Goal: Answer question/provide support: Share knowledge or assist other users

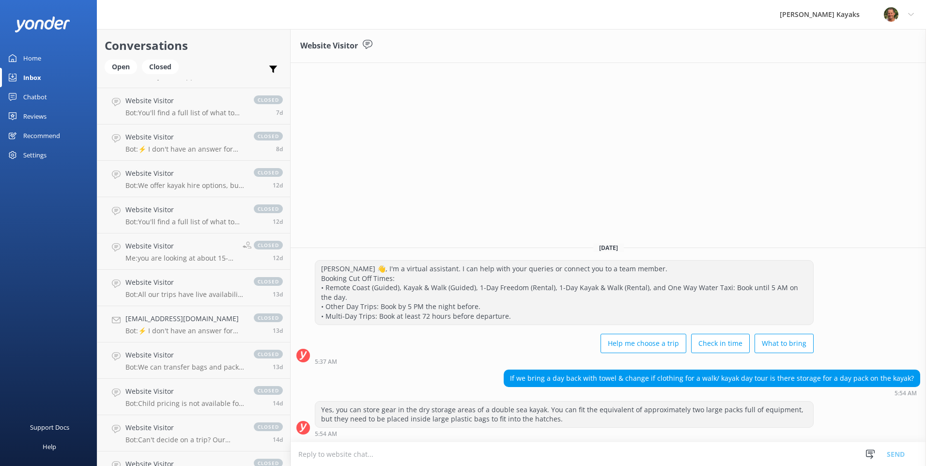
drag, startPoint x: 56, startPoint y: 79, endPoint x: 50, endPoint y: 83, distance: 6.6
click at [55, 79] on link "Inbox" at bounding box center [48, 77] width 97 height 19
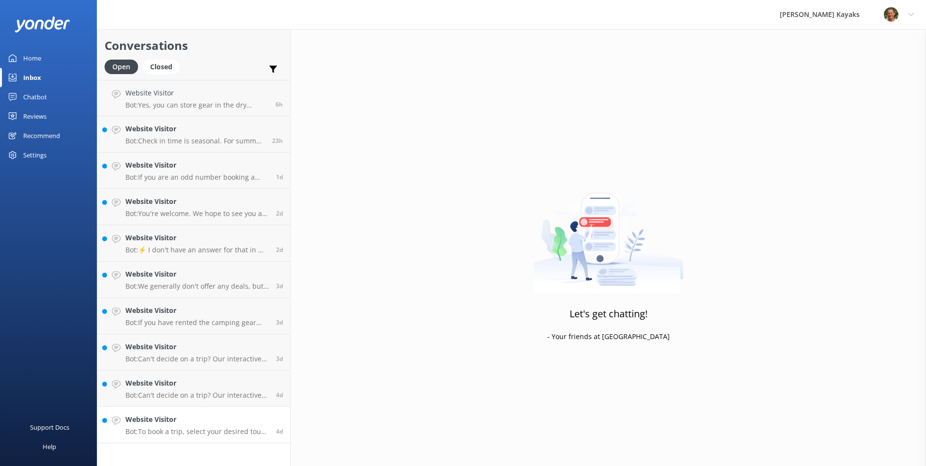
click at [178, 429] on p "Bot: To book a trip, select your desired tour from the blue box below or use th…" at bounding box center [196, 431] width 143 height 9
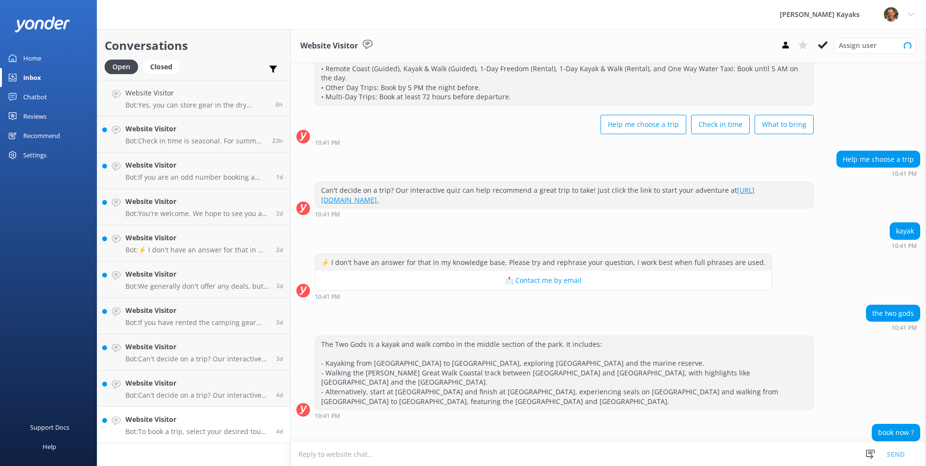
scroll to position [92, 0]
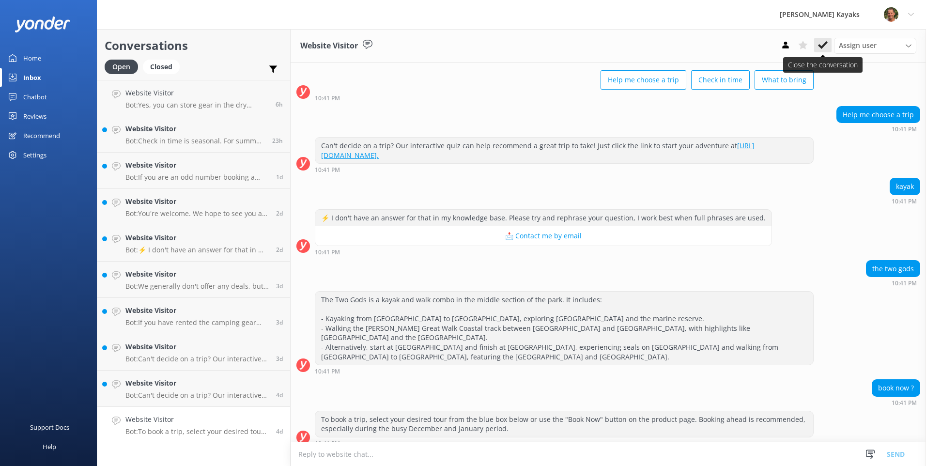
click at [822, 47] on use at bounding box center [823, 45] width 10 height 8
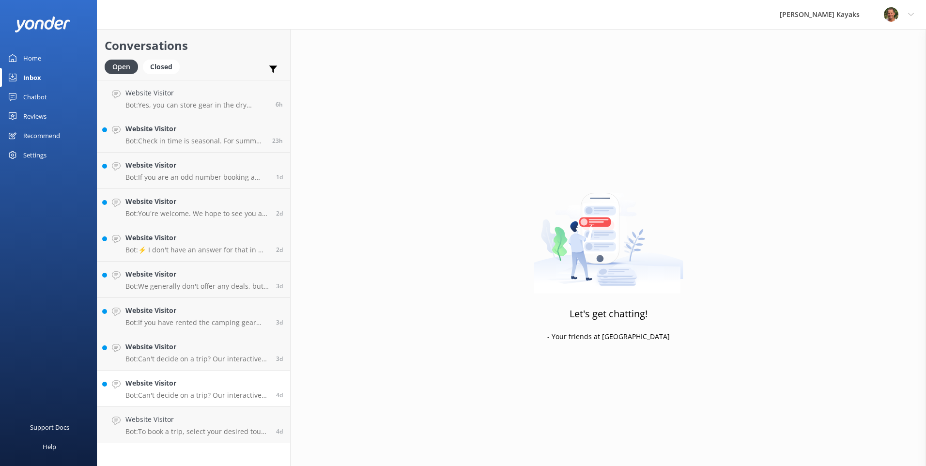
click at [151, 401] on link "Website Visitor Bot: Can't decide on a trip? Our interactive quiz can help reco…" at bounding box center [193, 388] width 193 height 36
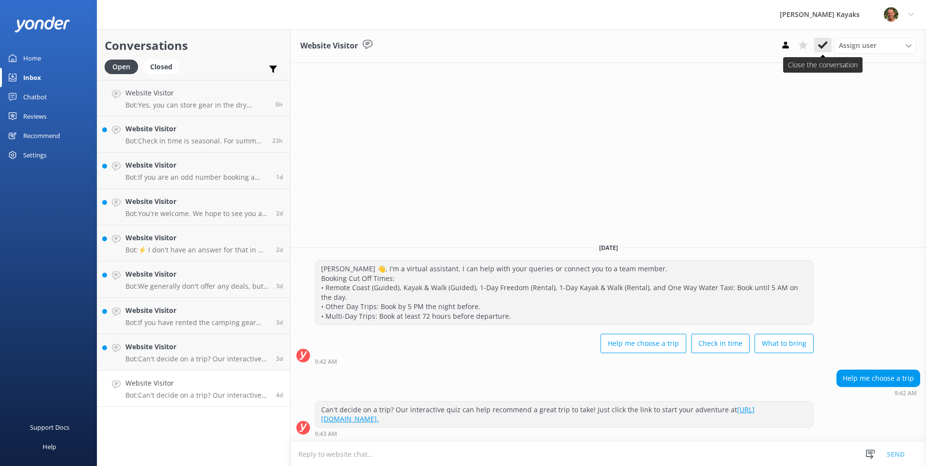
click at [824, 44] on use at bounding box center [823, 45] width 10 height 8
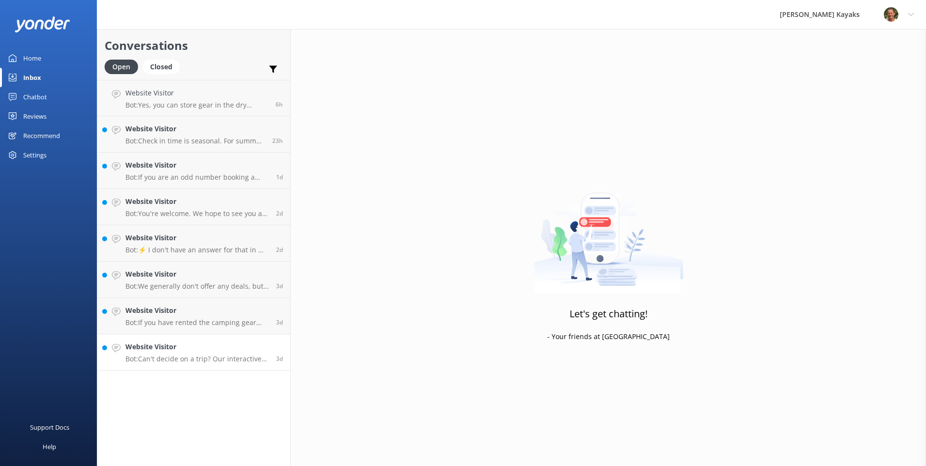
drag, startPoint x: 195, startPoint y: 350, endPoint x: 203, endPoint y: 345, distance: 9.3
click at [195, 349] on h4 "Website Visitor" at bounding box center [196, 346] width 143 height 11
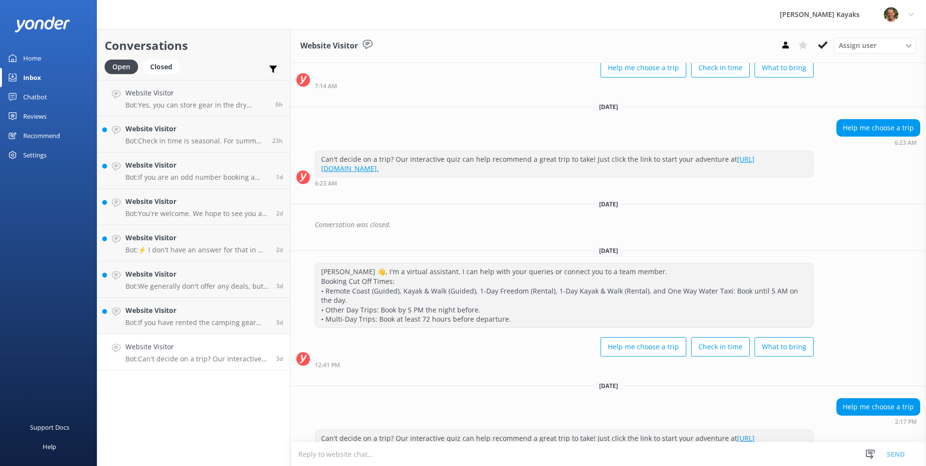
scroll to position [1009, 0]
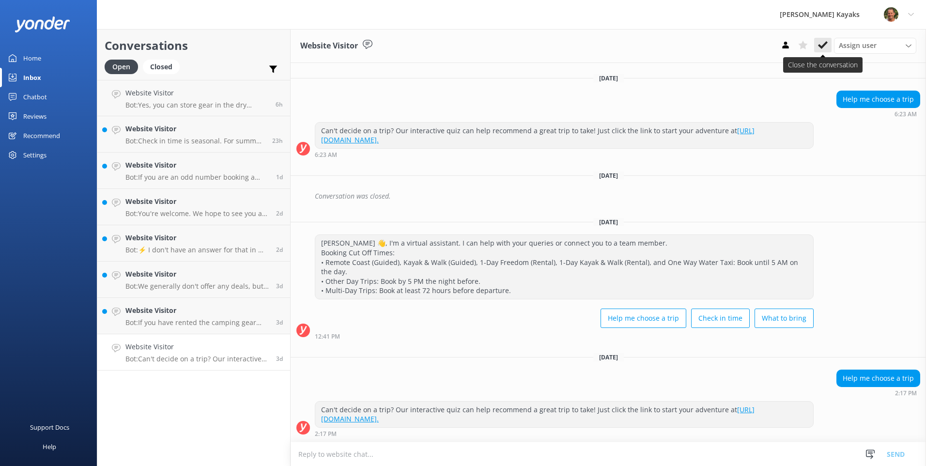
click at [822, 49] on icon at bounding box center [823, 45] width 10 height 10
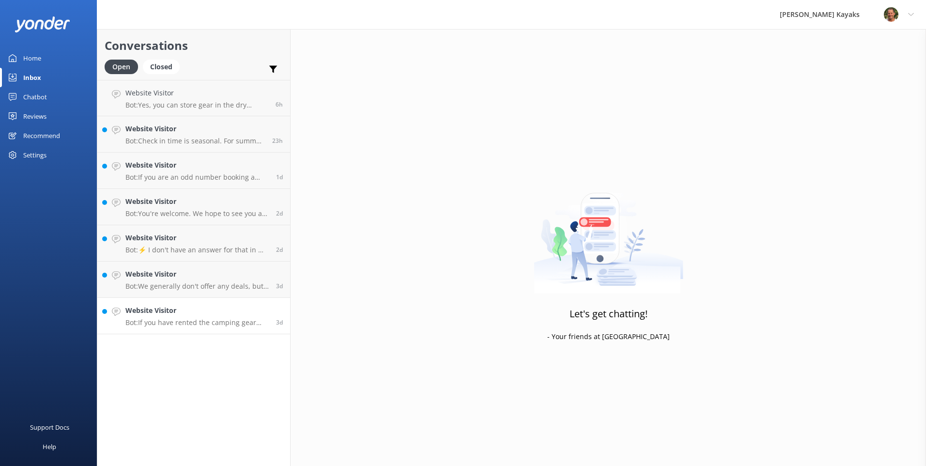
click at [173, 324] on p "Bot: If you have rented the camping gear from us, it will be provided for your …" at bounding box center [196, 322] width 143 height 9
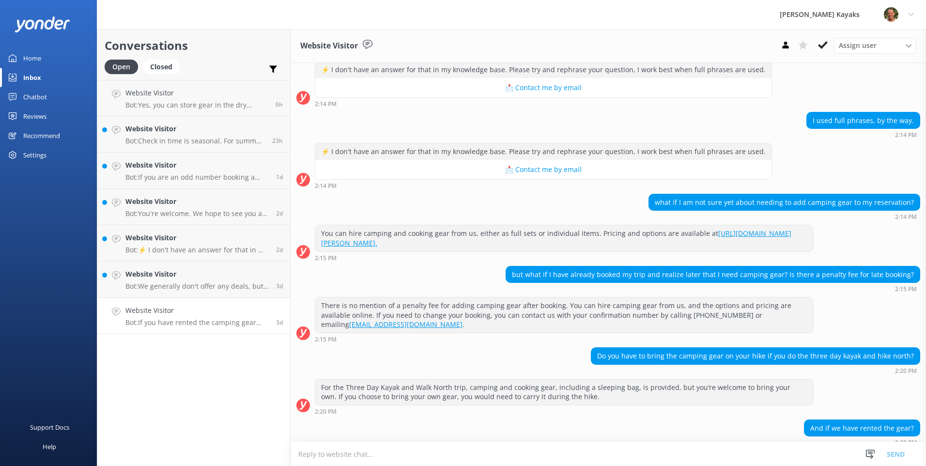
scroll to position [362, 0]
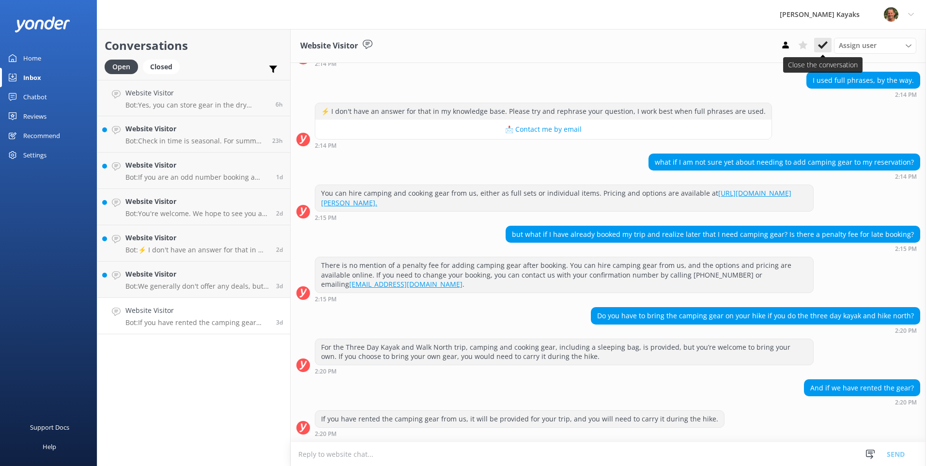
click at [825, 47] on icon at bounding box center [823, 45] width 10 height 10
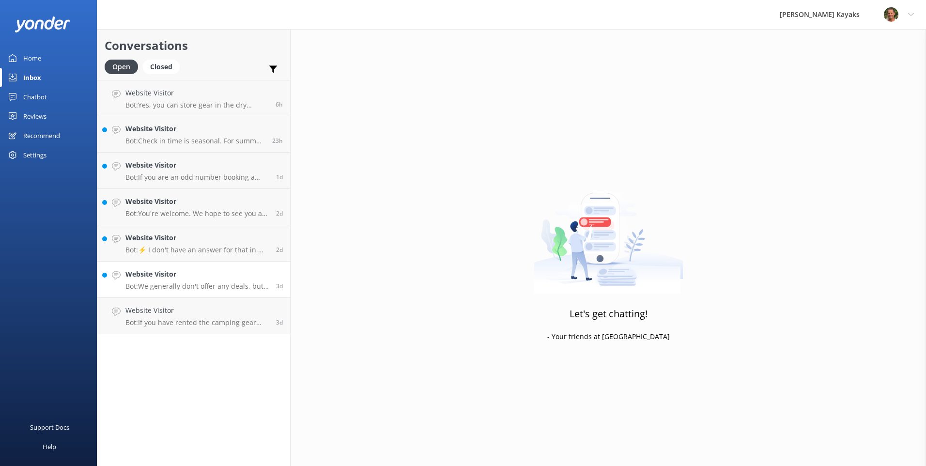
click at [170, 274] on h4 "Website Visitor" at bounding box center [196, 274] width 143 height 11
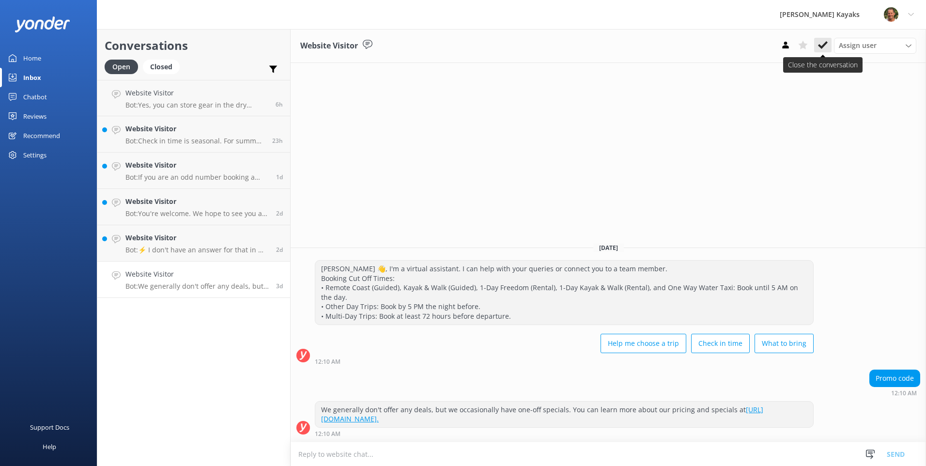
click at [827, 47] on button at bounding box center [822, 45] width 17 height 15
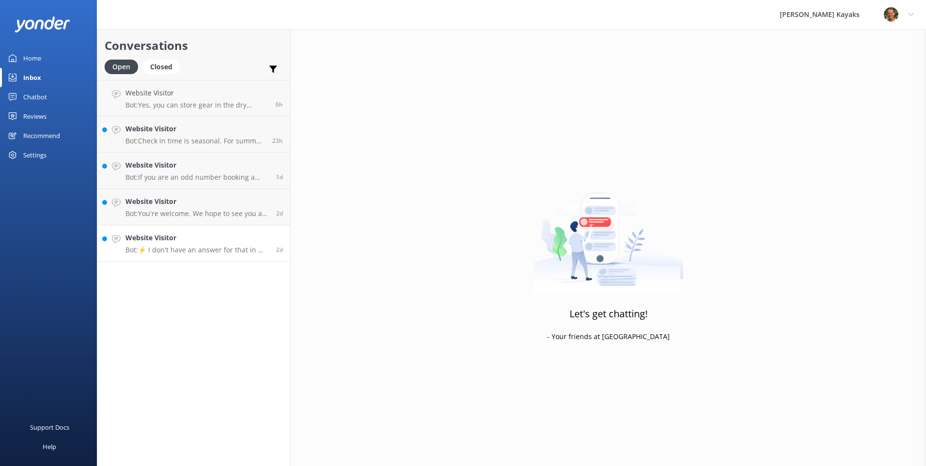
click at [143, 241] on h4 "Website Visitor" at bounding box center [196, 237] width 143 height 11
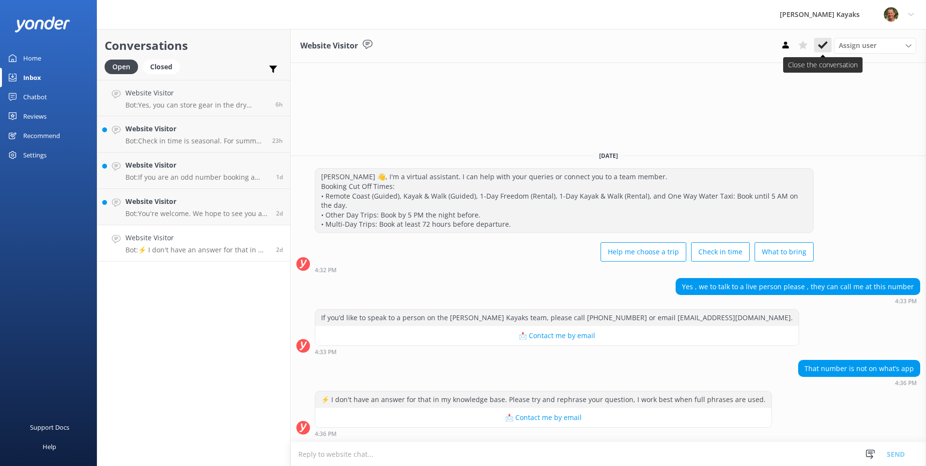
click at [824, 42] on icon at bounding box center [823, 45] width 10 height 10
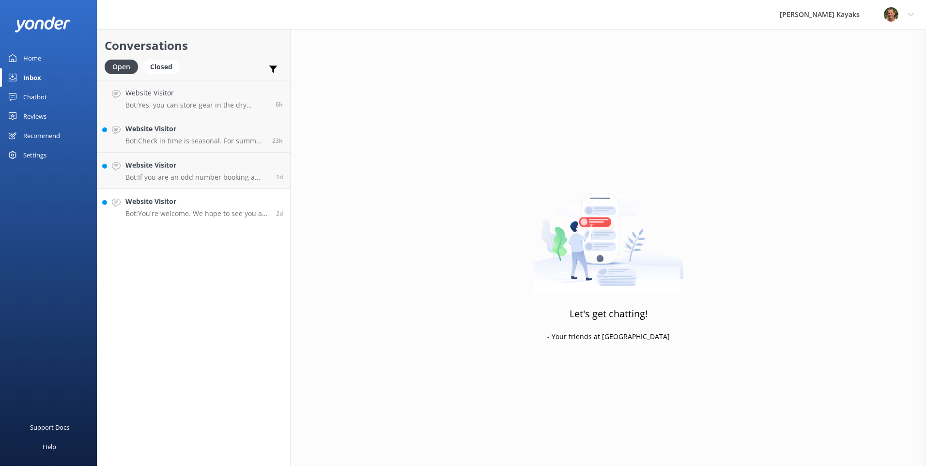
click at [223, 213] on p "Bot: You're welcome. We hope to see you at [PERSON_NAME] Kayaks soon!" at bounding box center [196, 213] width 143 height 9
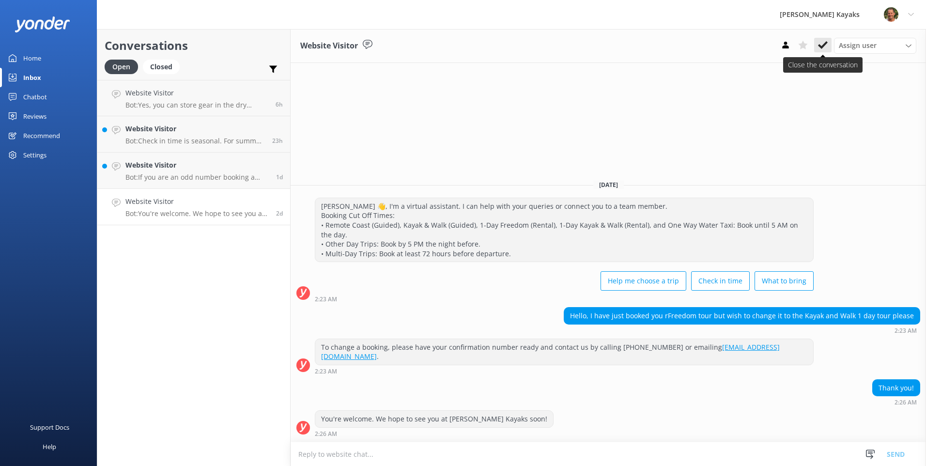
click at [822, 44] on icon at bounding box center [823, 45] width 10 height 10
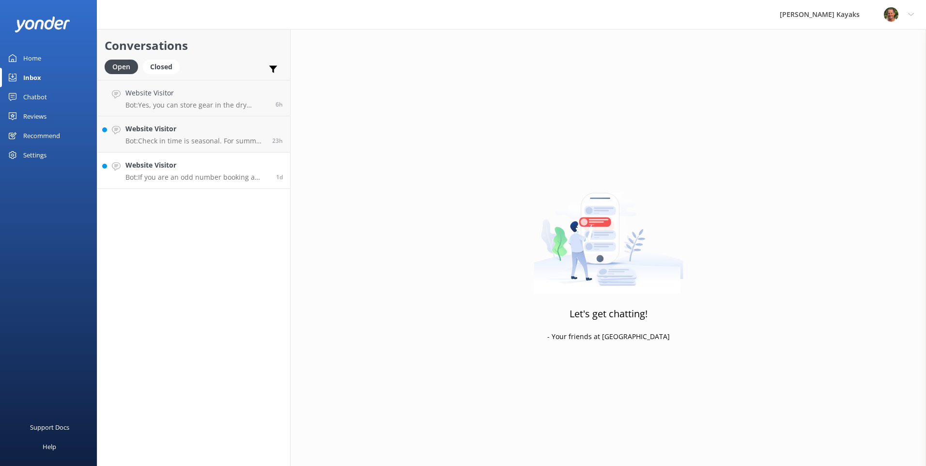
click at [201, 171] on div "Website Visitor Bot: If you are an odd number booking a rental, one of you will…" at bounding box center [196, 170] width 143 height 21
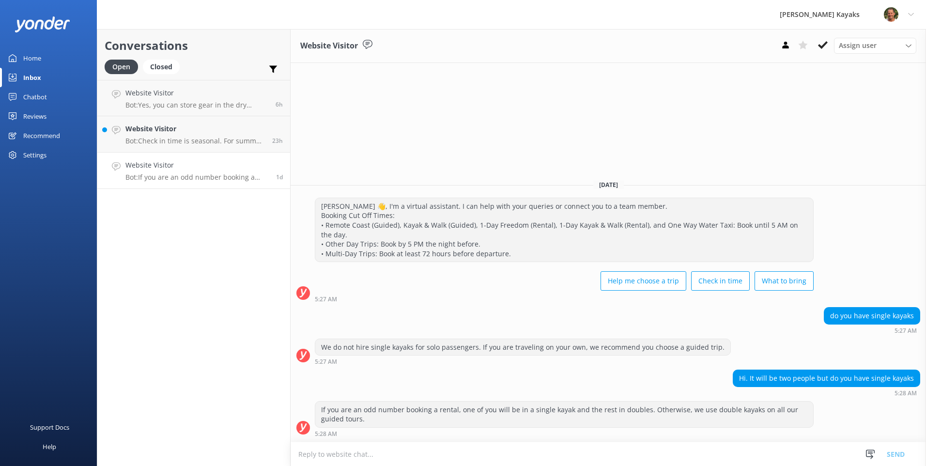
drag, startPoint x: 822, startPoint y: 48, endPoint x: 712, endPoint y: 122, distance: 132.8
click at [822, 47] on use at bounding box center [823, 45] width 10 height 8
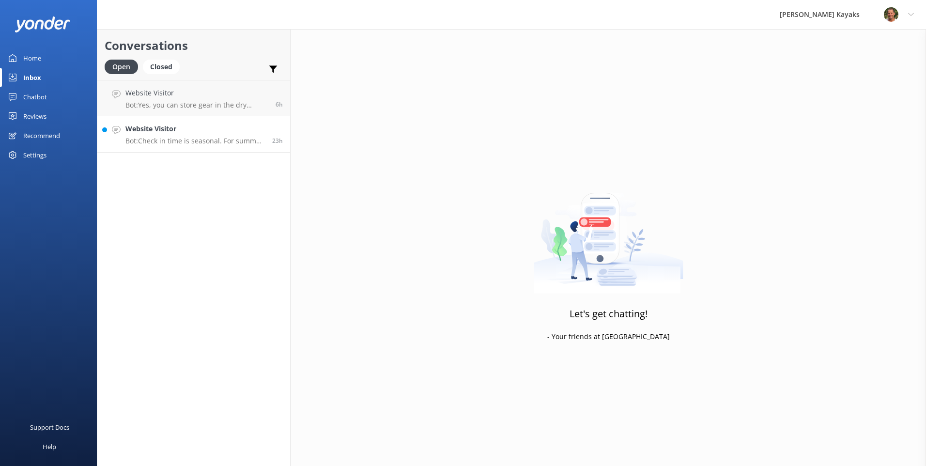
click at [137, 142] on p "Bot: Check in time is seasonal. For summer tours ([DATE] - [DATE]), check in is…" at bounding box center [194, 141] width 139 height 9
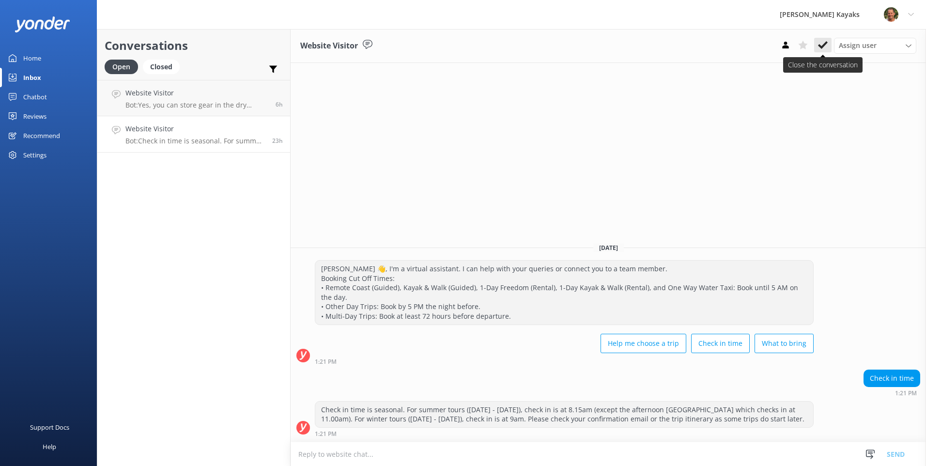
click at [824, 47] on icon at bounding box center [823, 45] width 10 height 10
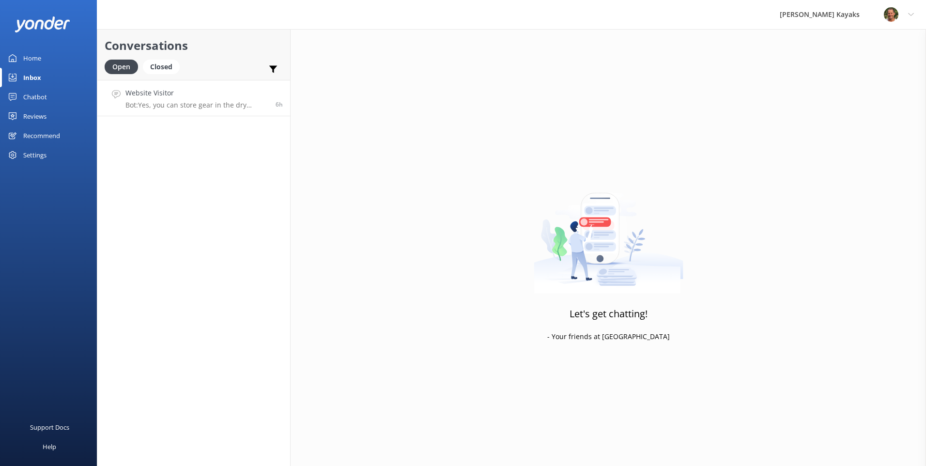
click at [195, 97] on h4 "Website Visitor" at bounding box center [196, 93] width 143 height 11
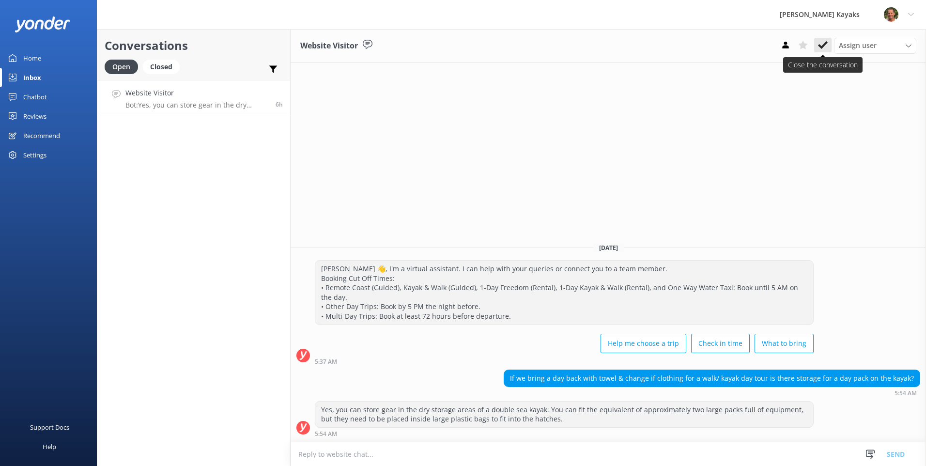
click at [822, 50] on icon at bounding box center [823, 45] width 10 height 10
